Goal: Task Accomplishment & Management: Use online tool/utility

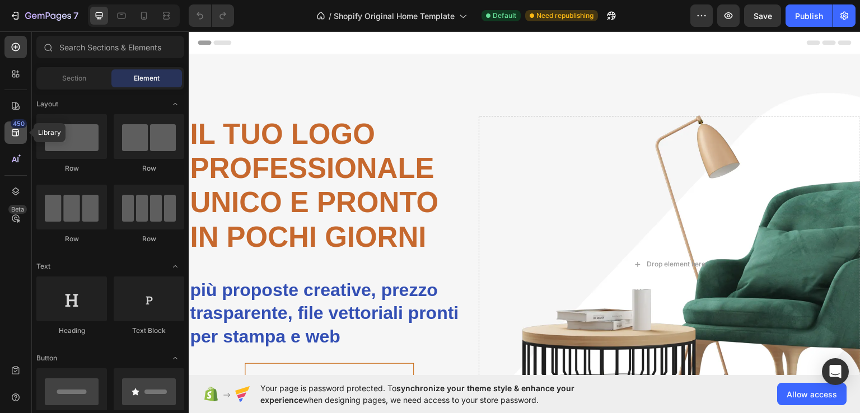
click at [15, 135] on icon at bounding box center [15, 132] width 11 height 11
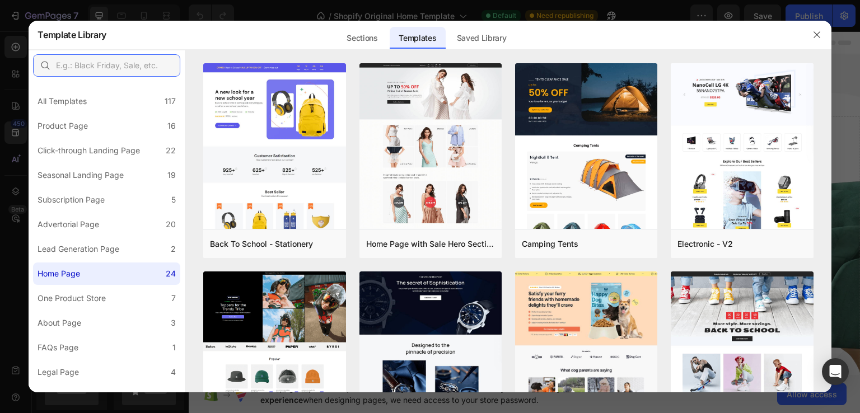
click at [90, 72] on input "text" at bounding box center [106, 65] width 147 height 22
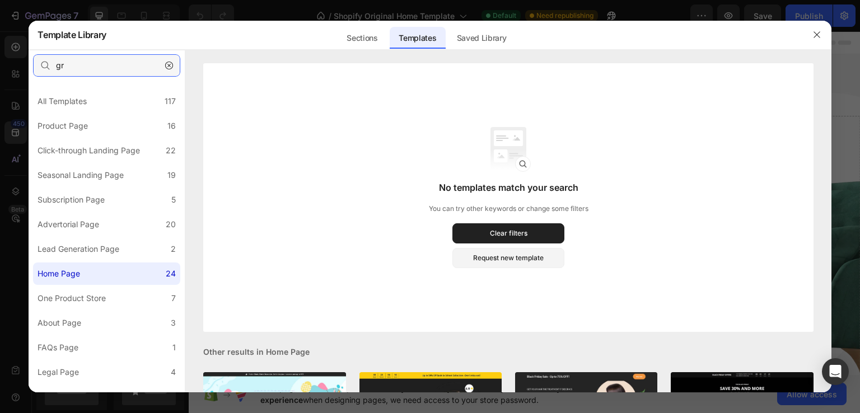
type input "g"
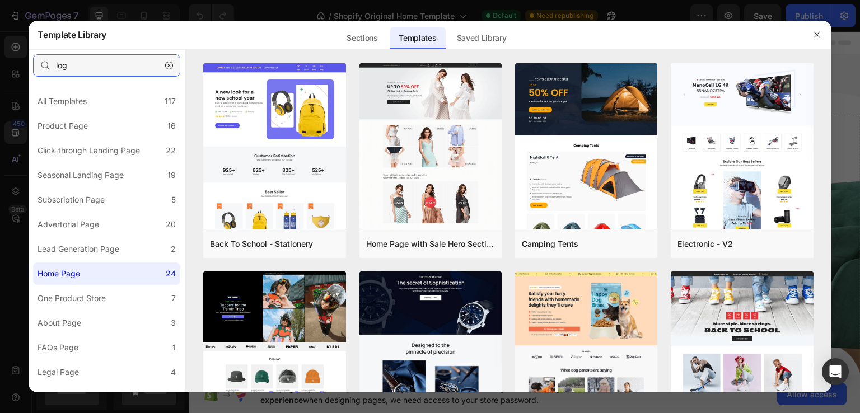
type input "logo"
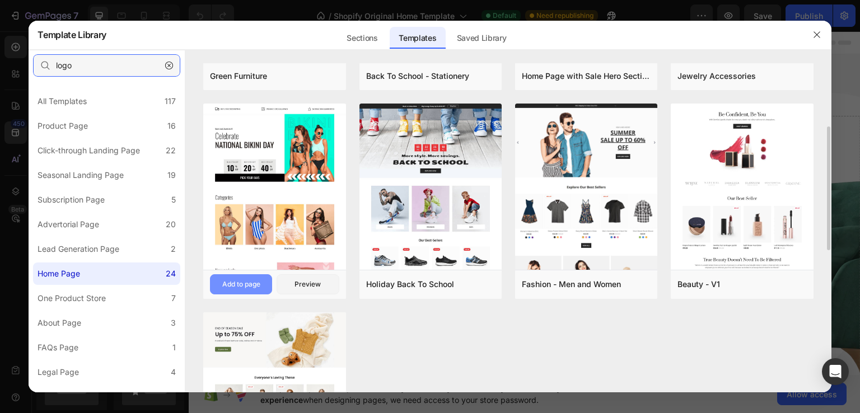
scroll to position [56, 0]
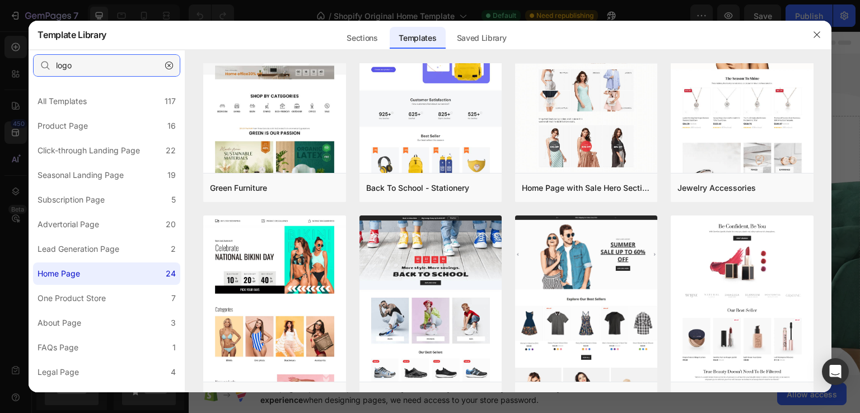
drag, startPoint x: 97, startPoint y: 63, endPoint x: 0, endPoint y: 43, distance: 99.0
click at [0, 43] on div "Template Library Sections Templates Existing pages Saved Library Templates Save…" at bounding box center [430, 206] width 860 height 413
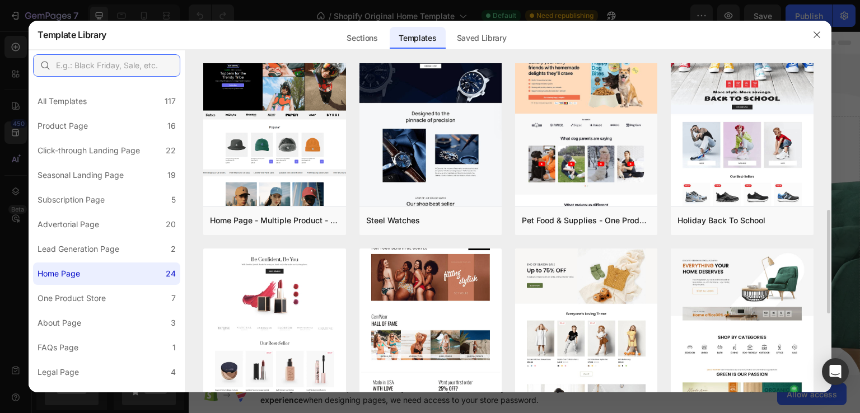
scroll to position [288, 0]
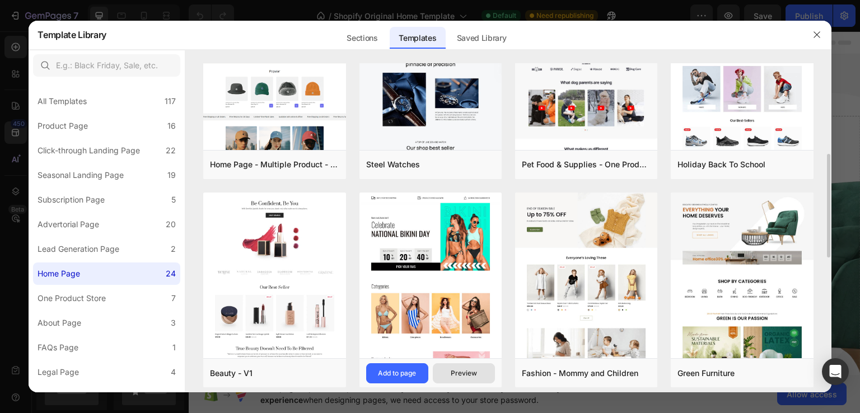
click at [471, 371] on div "Preview" at bounding box center [464, 374] width 26 height 10
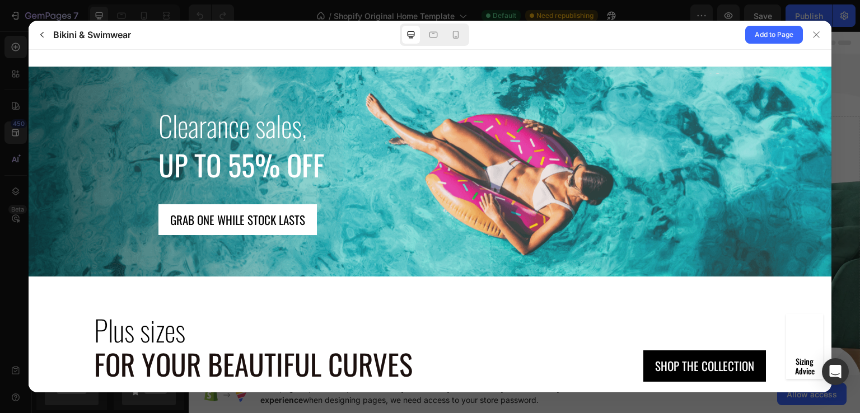
scroll to position [1736, 0]
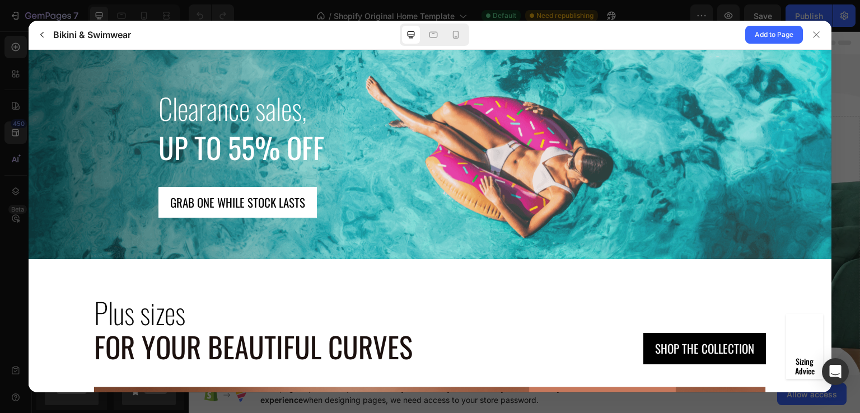
drag, startPoint x: 187, startPoint y: 300, endPoint x: 179, endPoint y: 269, distance: 31.9
drag, startPoint x: 179, startPoint y: 269, endPoint x: 442, endPoint y: 278, distance: 263.4
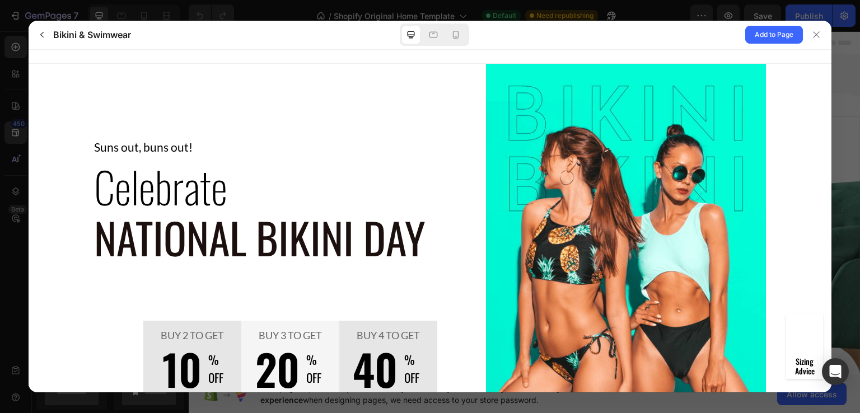
scroll to position [0, 0]
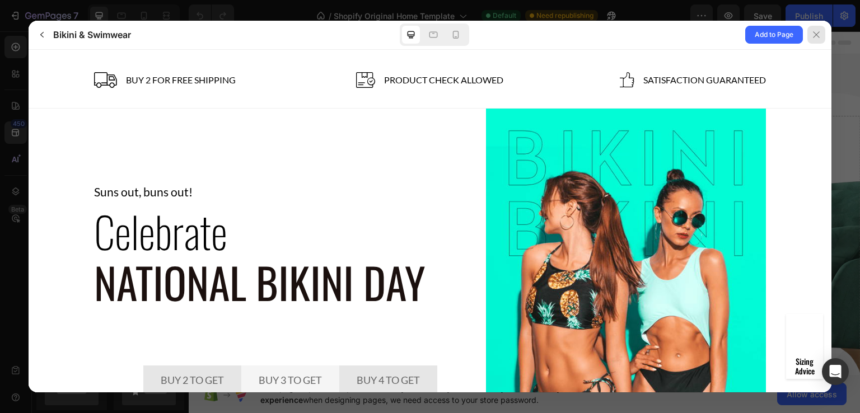
click at [814, 36] on icon at bounding box center [816, 34] width 9 height 9
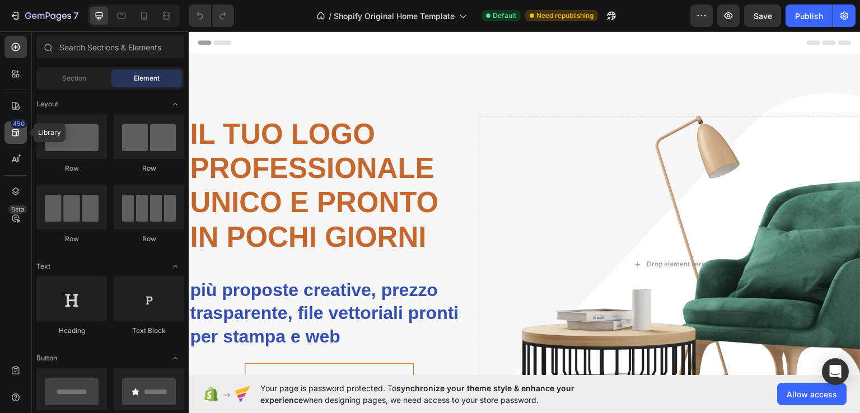
click at [17, 129] on icon at bounding box center [15, 132] width 7 height 7
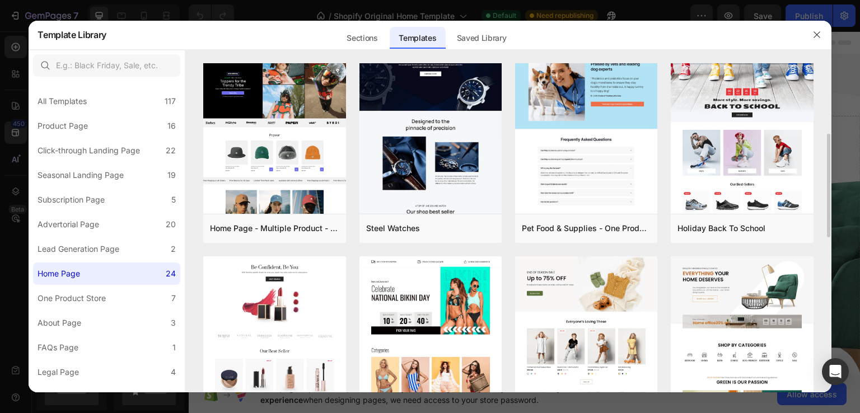
scroll to position [280, 0]
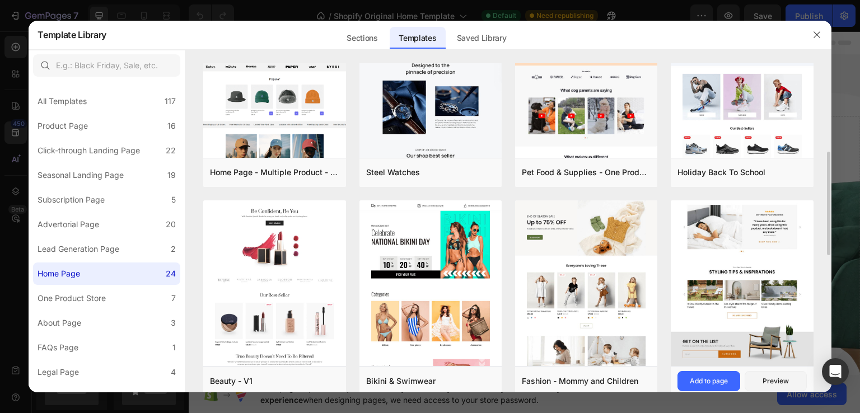
click at [780, 226] on img at bounding box center [742, 48] width 142 height 635
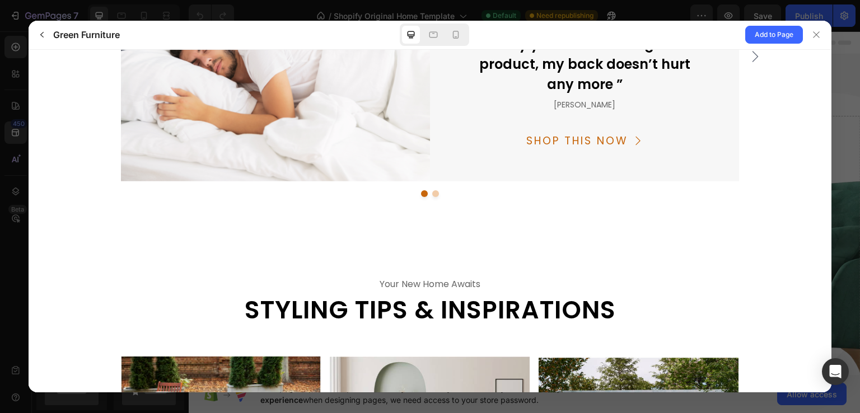
scroll to position [2828, 0]
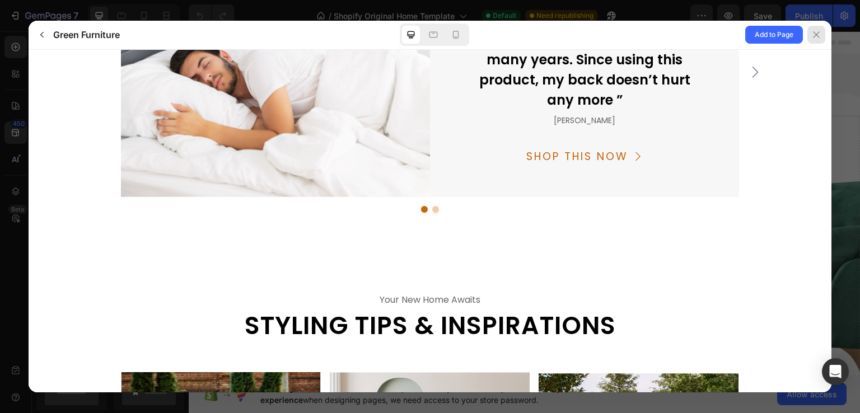
click at [812, 32] on icon at bounding box center [816, 34] width 9 height 9
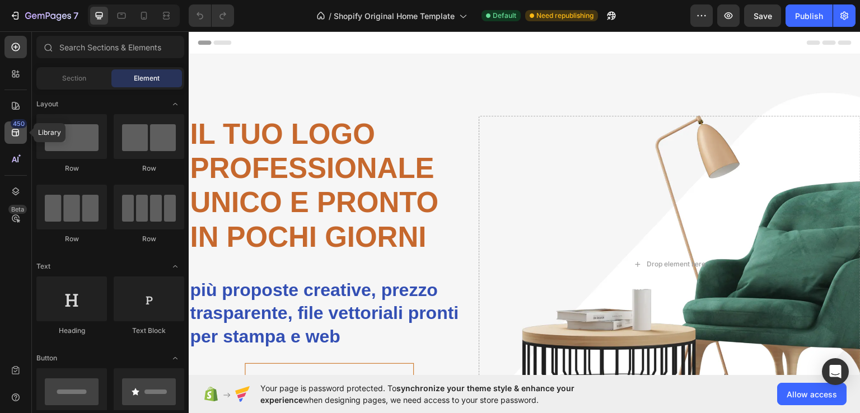
click at [10, 128] on icon at bounding box center [15, 132] width 11 height 11
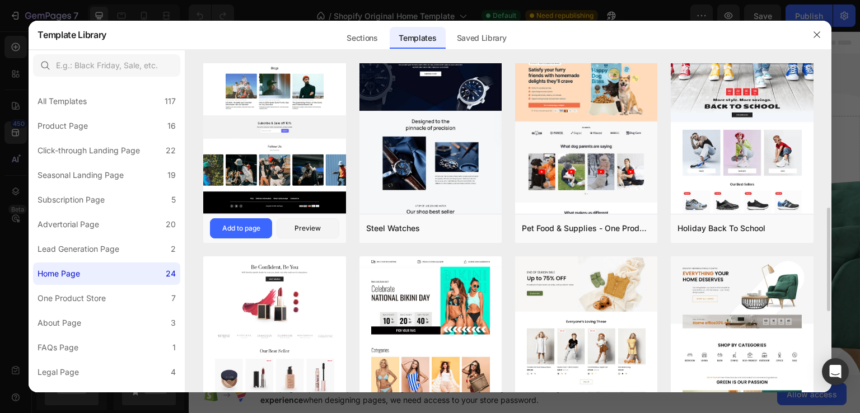
scroll to position [280, 0]
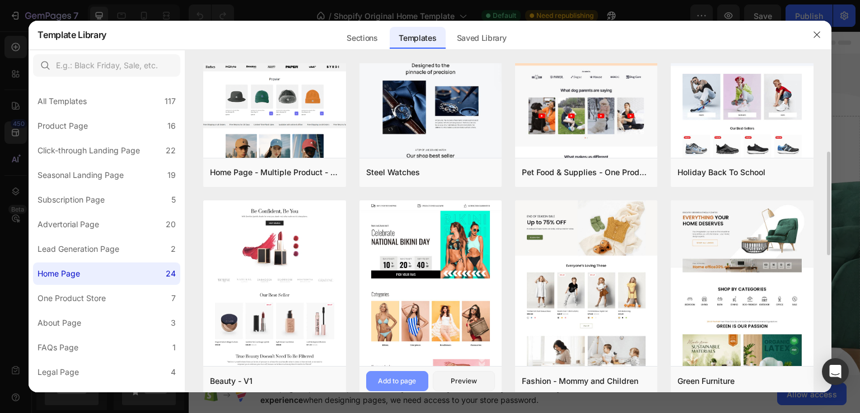
click at [388, 375] on button "Add to page" at bounding box center [397, 381] width 62 height 20
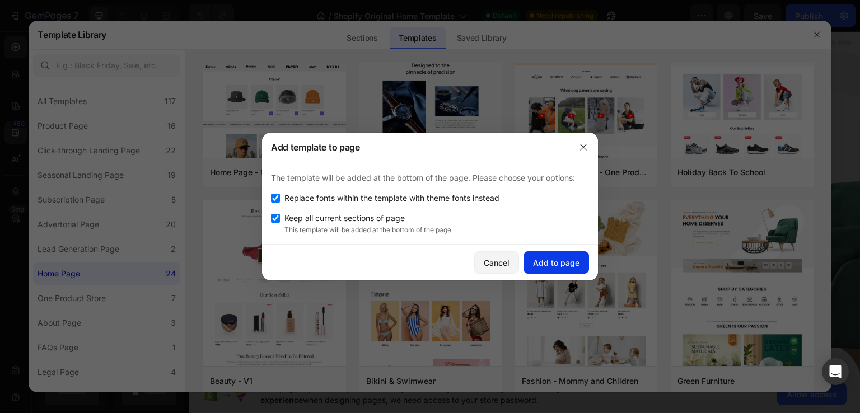
click at [549, 258] on div "Add to page" at bounding box center [556, 263] width 46 height 12
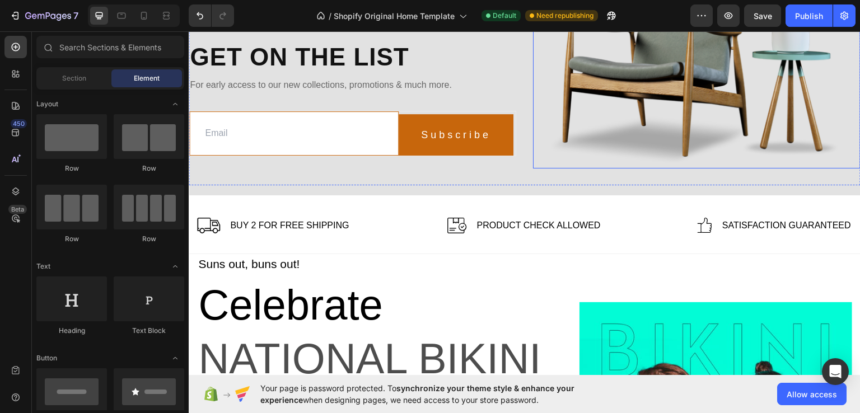
scroll to position [3361, 0]
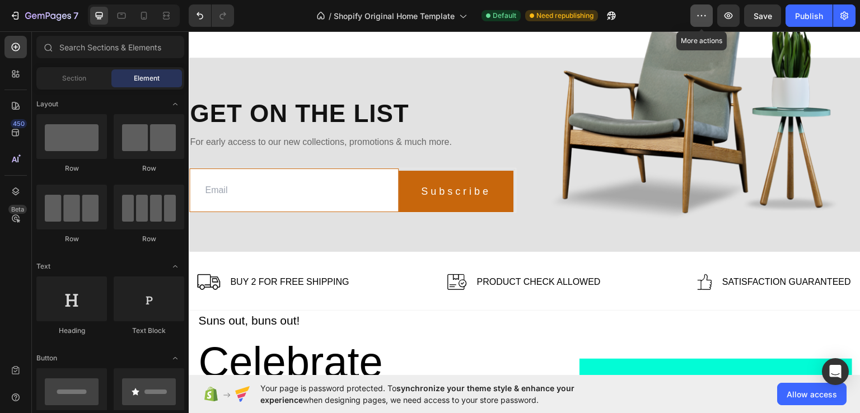
click at [701, 20] on icon "button" at bounding box center [701, 15] width 11 height 11
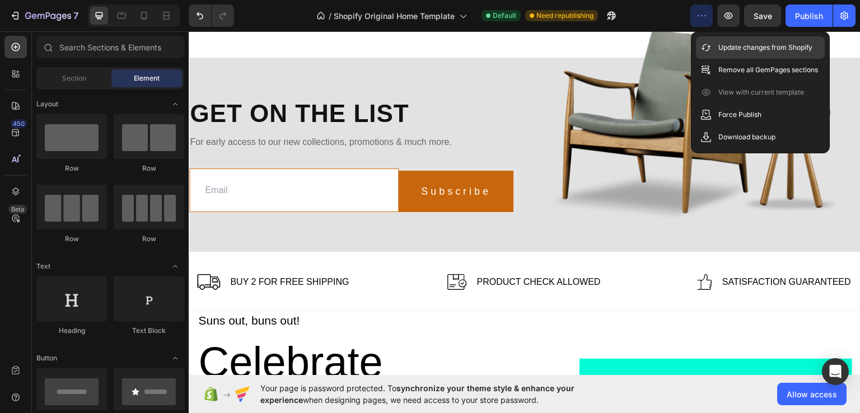
click at [767, 49] on p "Update changes from Shopify" at bounding box center [766, 47] width 94 height 11
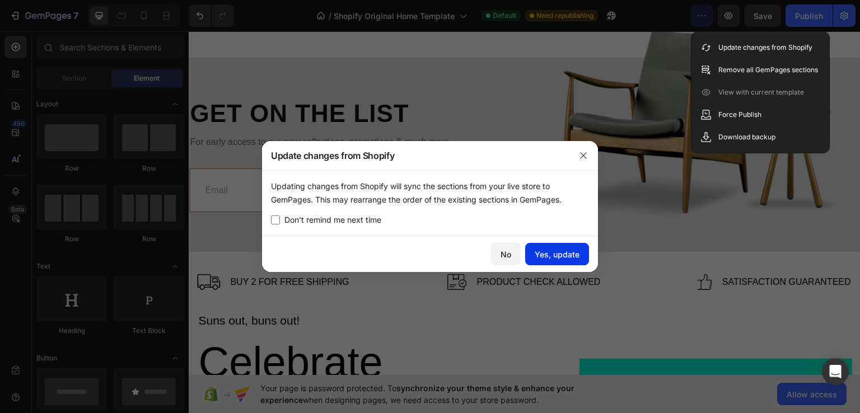
click at [560, 254] on div "Yes, update" at bounding box center [557, 255] width 45 height 12
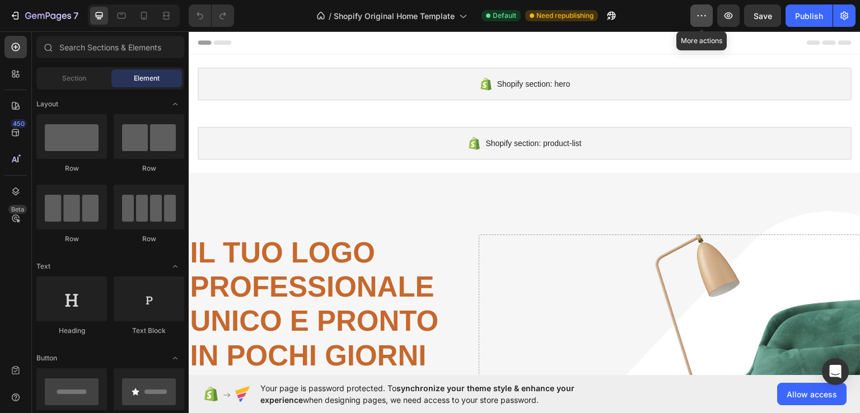
click at [704, 16] on icon "button" at bounding box center [701, 15] width 11 height 11
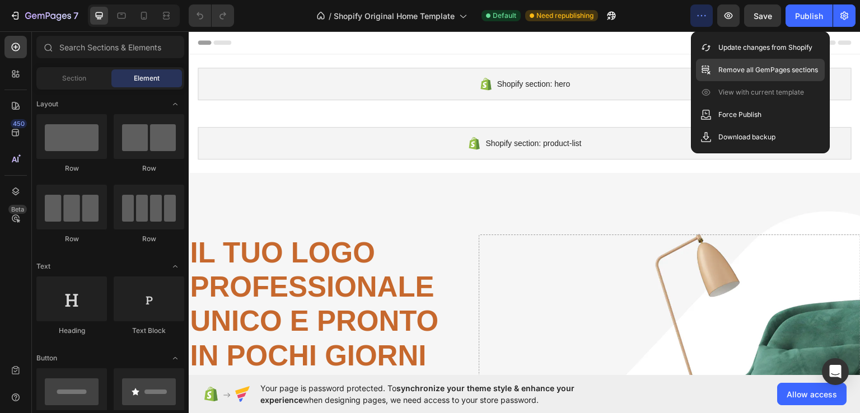
click at [749, 68] on p "Remove all GemPages sections" at bounding box center [769, 69] width 100 height 11
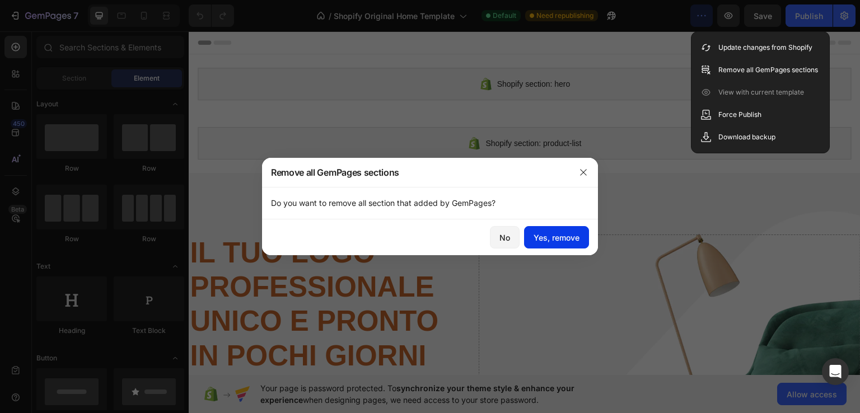
click at [542, 234] on div "Yes, remove" at bounding box center [557, 238] width 46 height 12
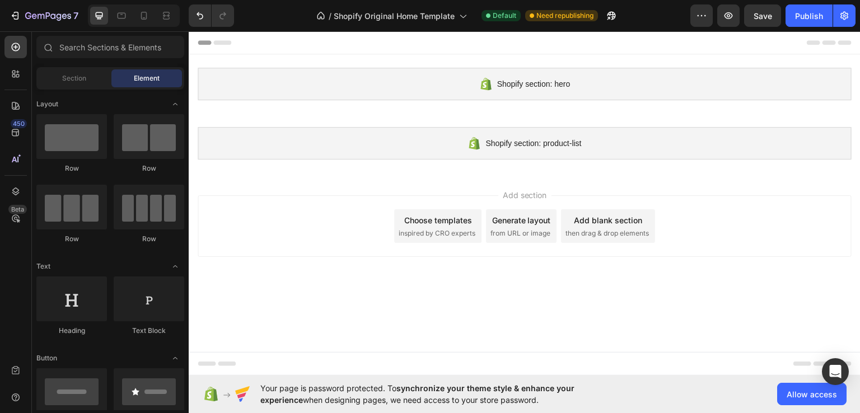
click at [396, 218] on div "Choose templates inspired by CRO experts" at bounding box center [437, 226] width 87 height 34
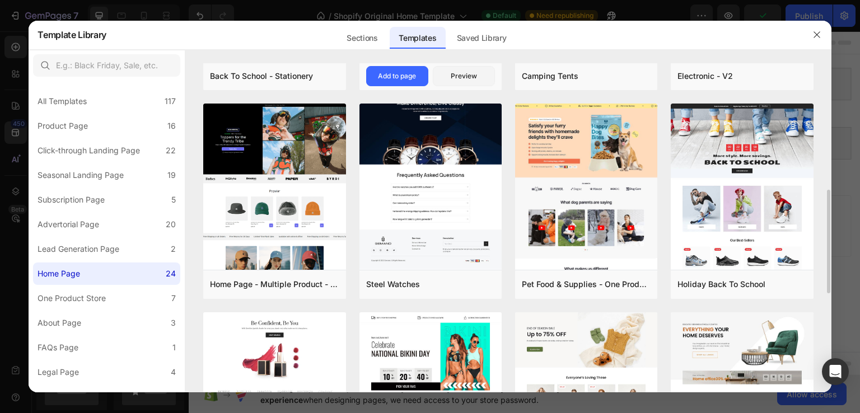
scroll to position [280, 0]
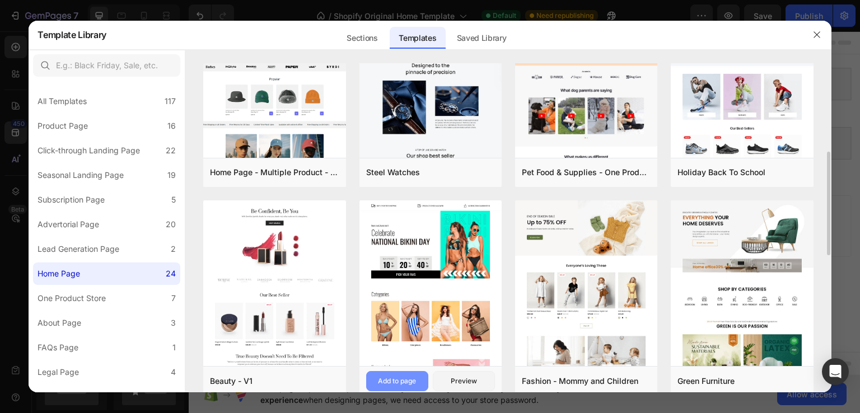
click at [387, 381] on div "Add to page" at bounding box center [397, 381] width 38 height 10
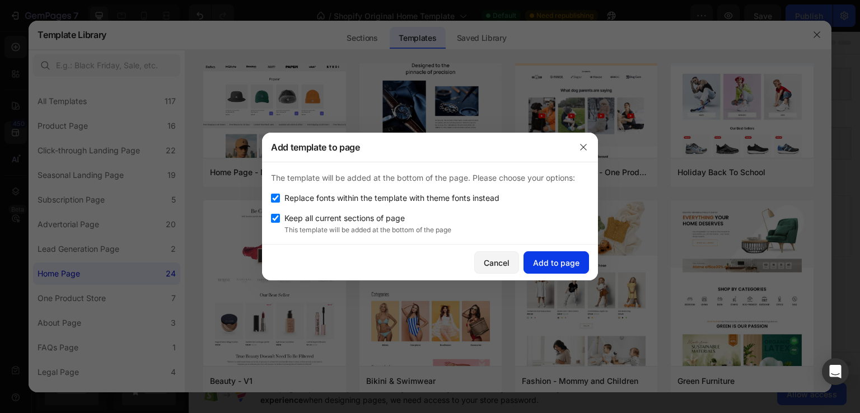
click at [546, 260] on div "Add to page" at bounding box center [556, 263] width 46 height 12
